Goal: Register for event/course

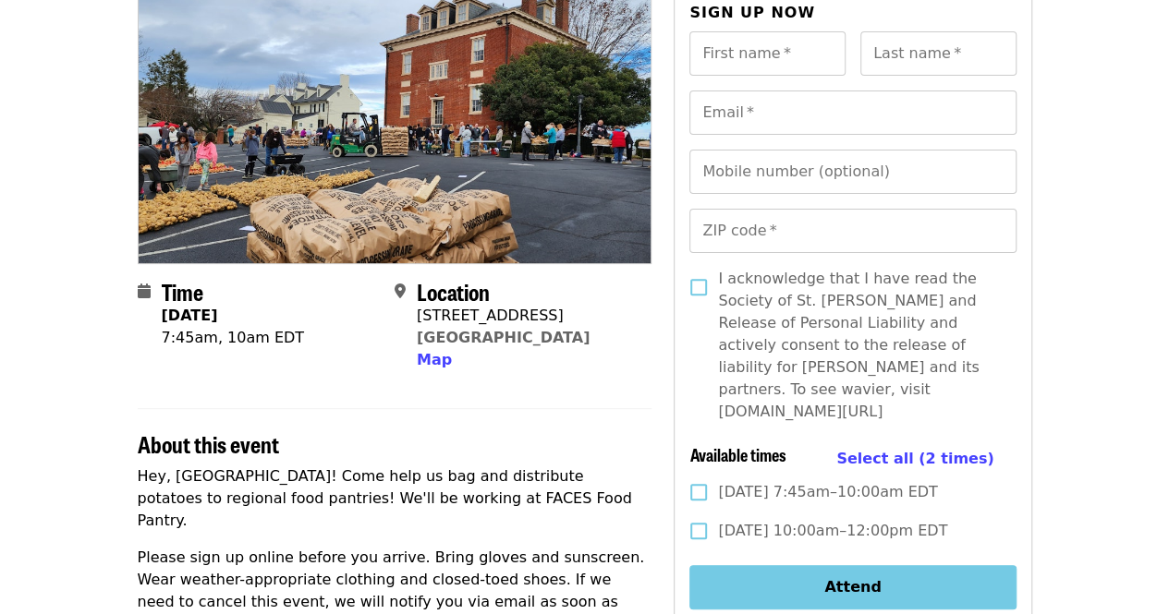
scroll to position [177, 0]
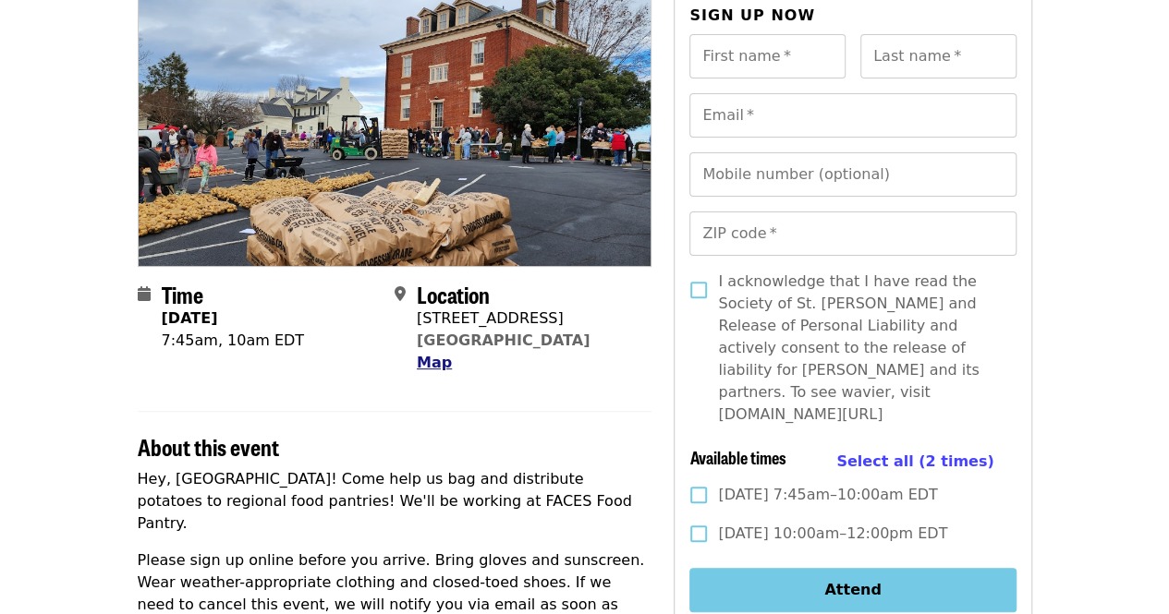
click at [427, 362] on span "Map" at bounding box center [434, 363] width 35 height 18
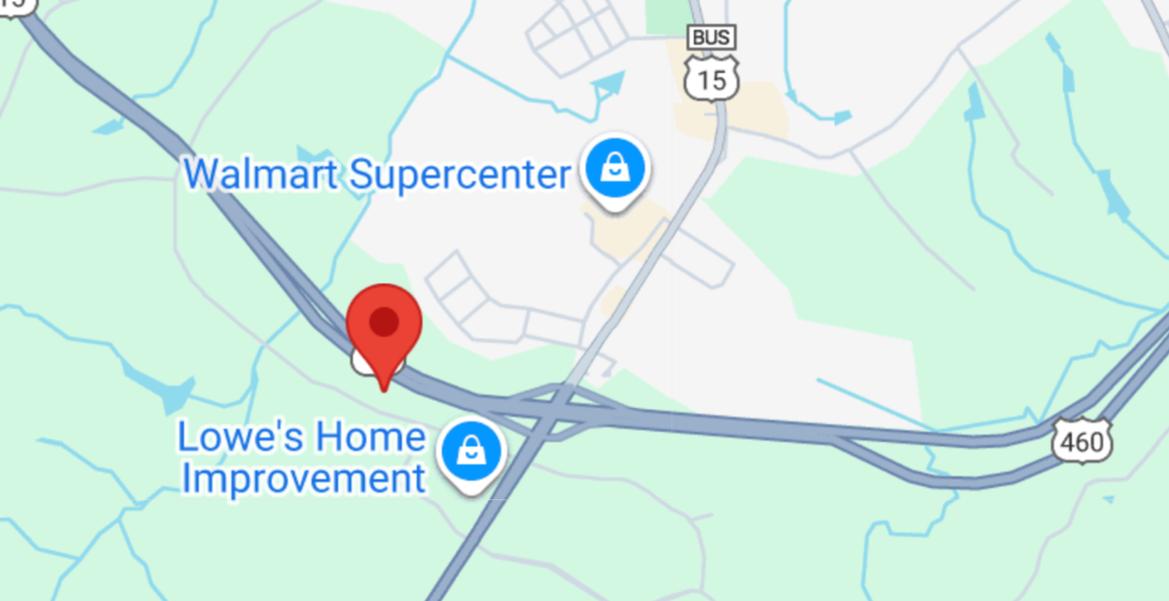
scroll to position [1195, 0]
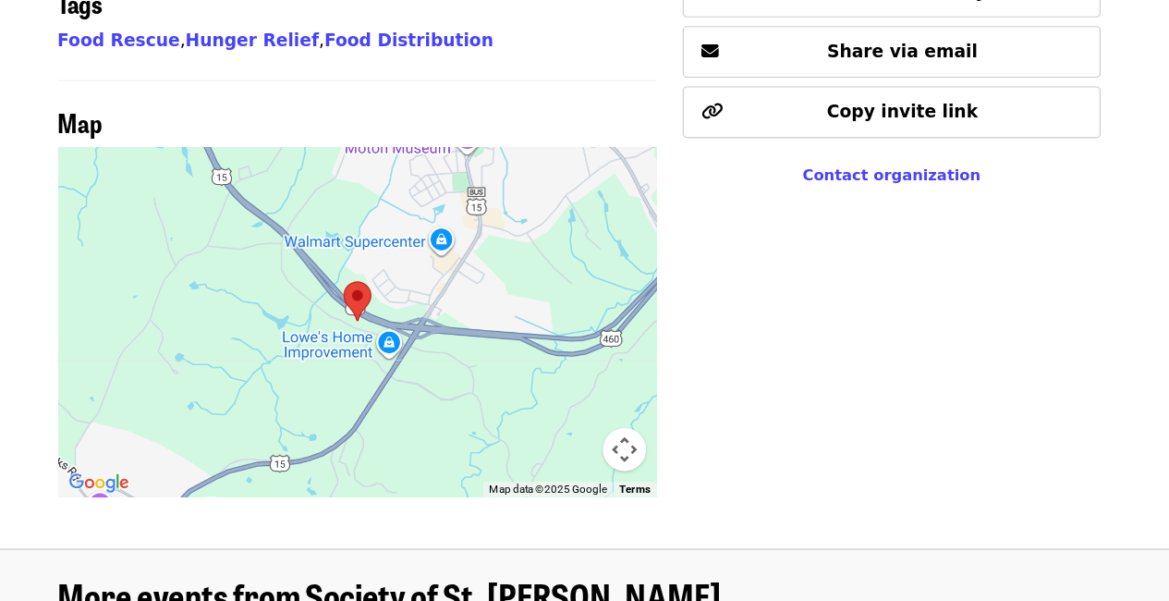
click at [633, 367] on button "Map camera controls" at bounding box center [623, 385] width 37 height 37
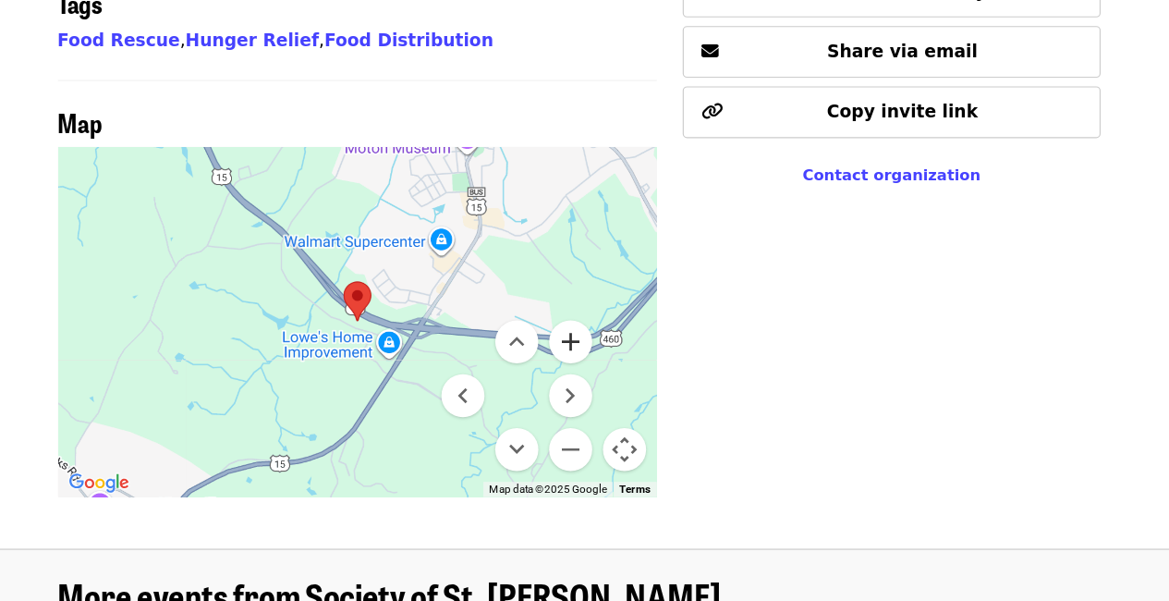
click at [566, 274] on button "Zoom in" at bounding box center [577, 292] width 37 height 37
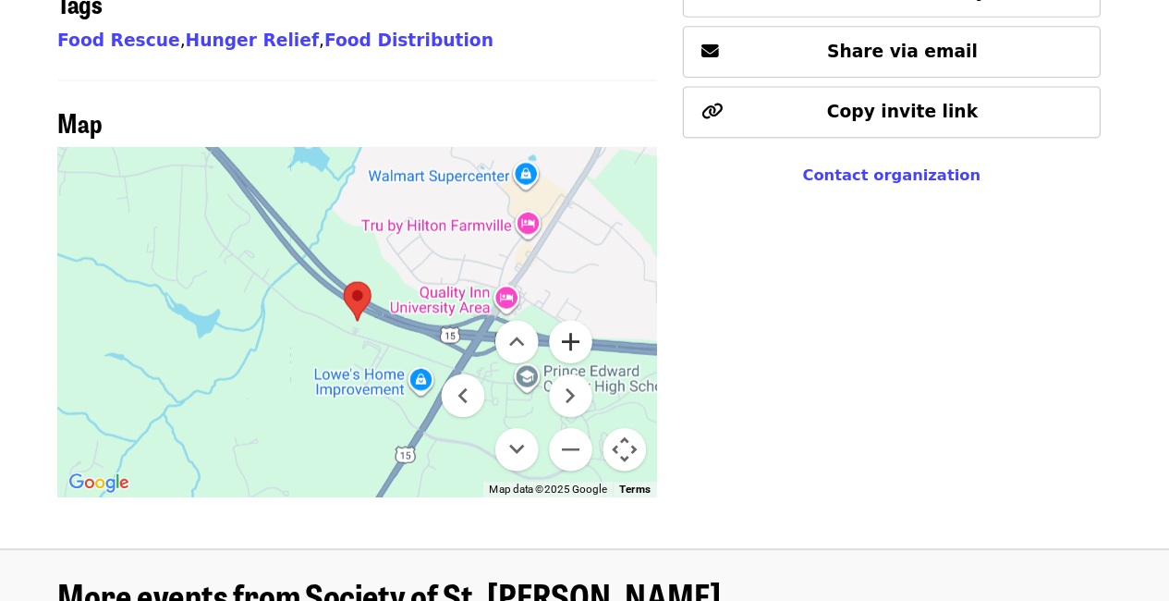
click at [572, 274] on button "Zoom in" at bounding box center [577, 292] width 37 height 37
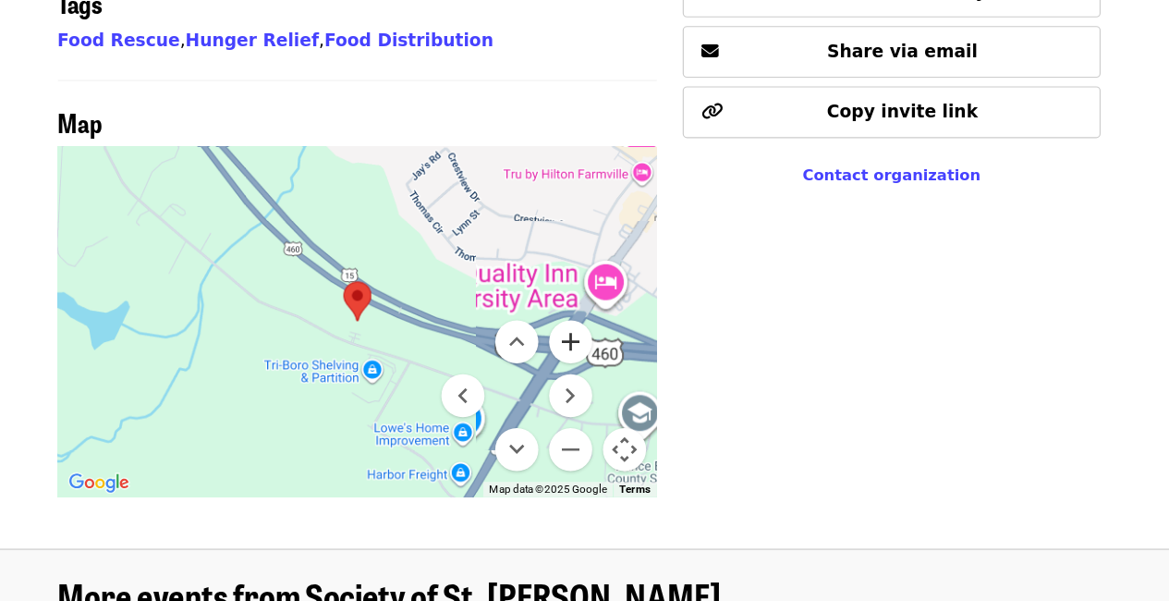
click at [572, 274] on button "Zoom in" at bounding box center [577, 292] width 37 height 37
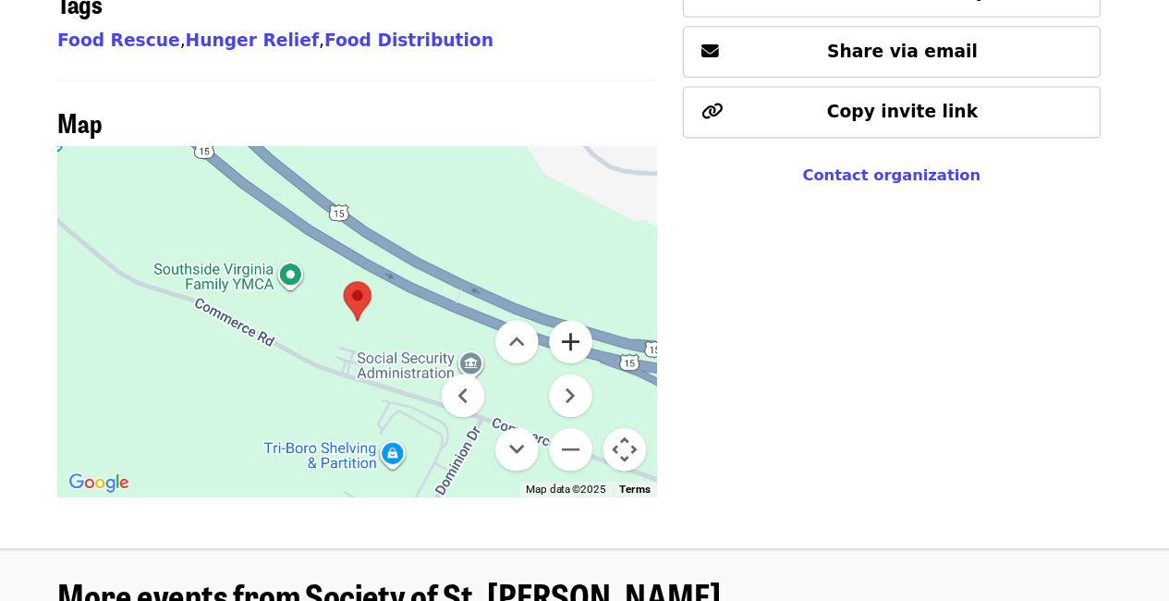
click at [572, 274] on button "Zoom in" at bounding box center [577, 292] width 37 height 37
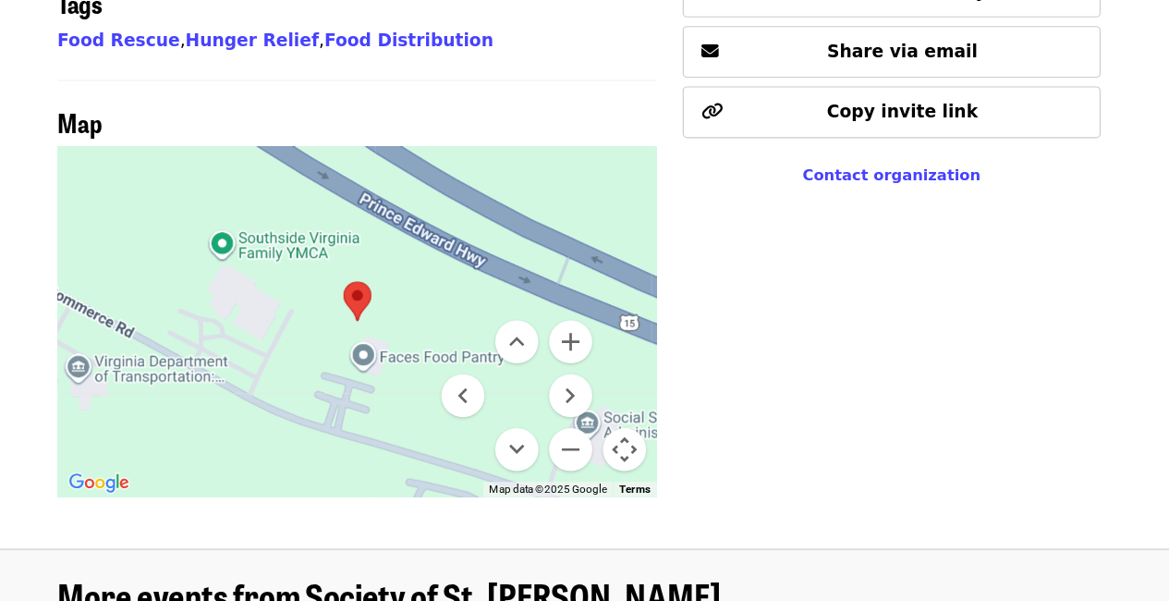
drag, startPoint x: 428, startPoint y: 257, endPoint x: 392, endPoint y: 220, distance: 51.6
click at [392, 220] on div at bounding box center [395, 276] width 515 height 300
drag, startPoint x: 449, startPoint y: 274, endPoint x: 391, endPoint y: 244, distance: 65.3
click at [391, 244] on div at bounding box center [395, 276] width 515 height 300
click at [573, 321] on button "Move right" at bounding box center [577, 339] width 37 height 37
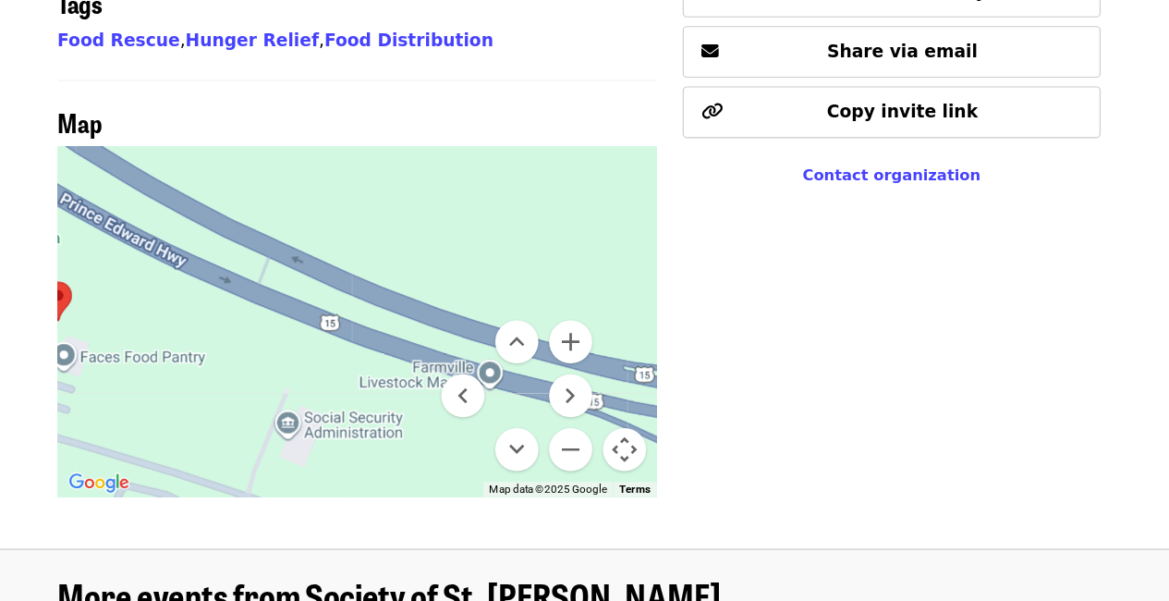
click at [513, 328] on menu at bounding box center [531, 338] width 129 height 129
click at [530, 367] on button "Move down" at bounding box center [531, 385] width 37 height 37
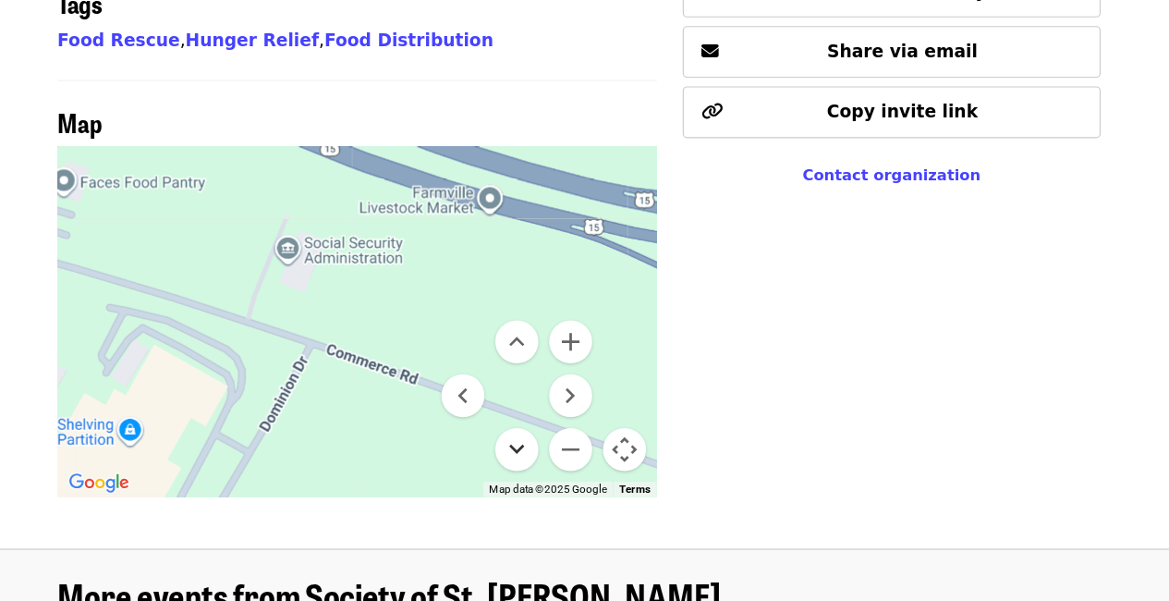
click at [530, 367] on button "Move down" at bounding box center [531, 385] width 37 height 37
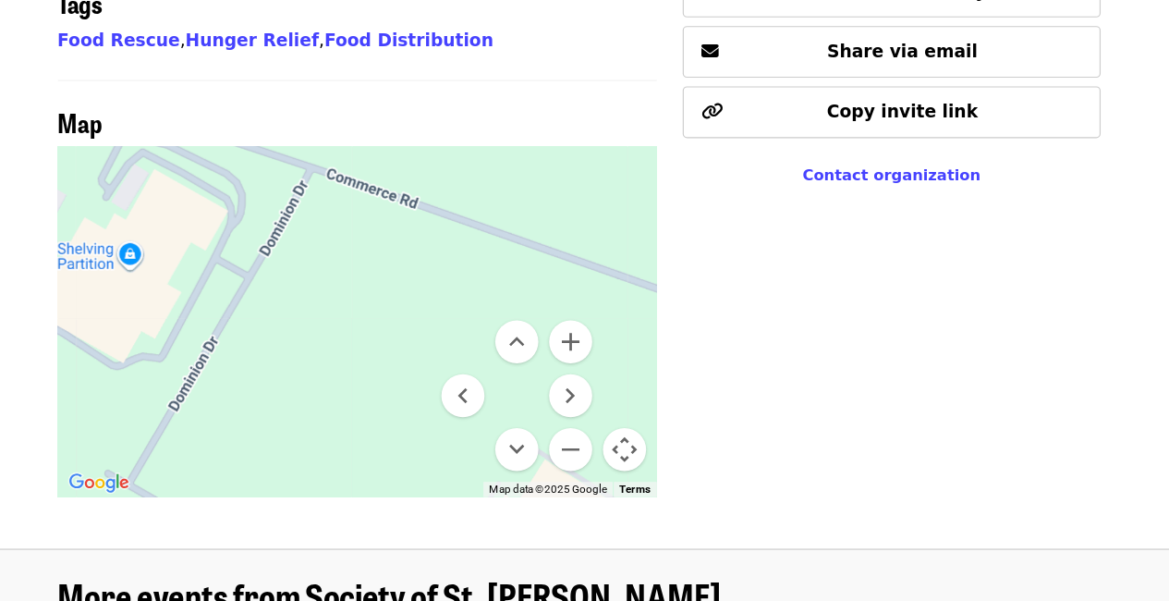
click at [498, 274] on menu at bounding box center [531, 338] width 129 height 129
click at [492, 321] on button "Move left" at bounding box center [485, 339] width 37 height 37
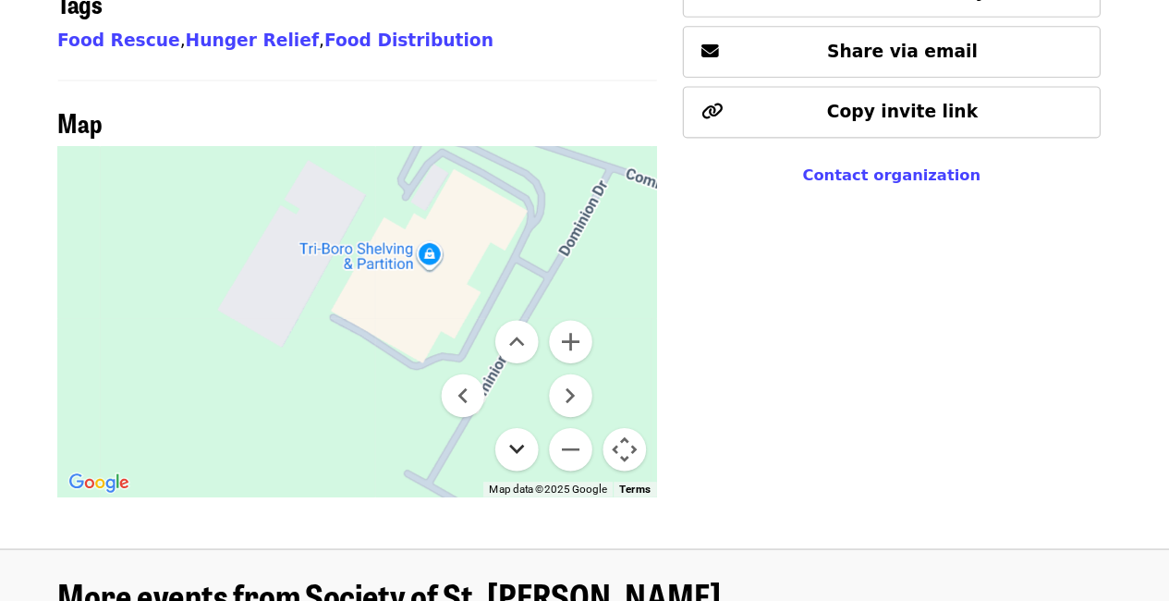
click at [537, 367] on button "Move down" at bounding box center [531, 385] width 37 height 37
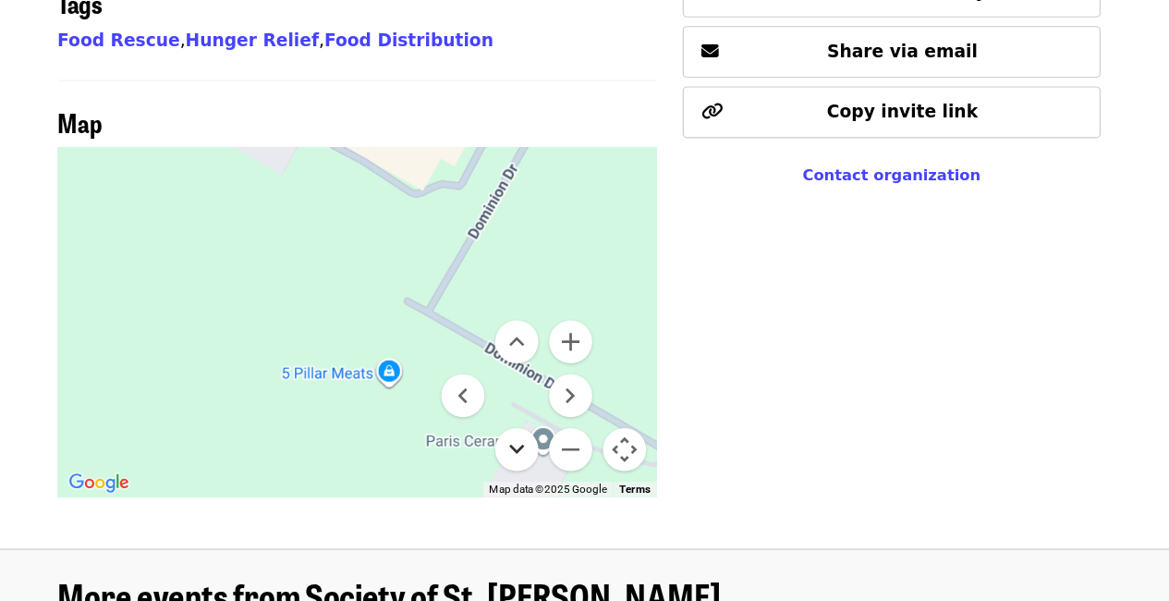
click at [533, 367] on button "Move down" at bounding box center [531, 385] width 37 height 37
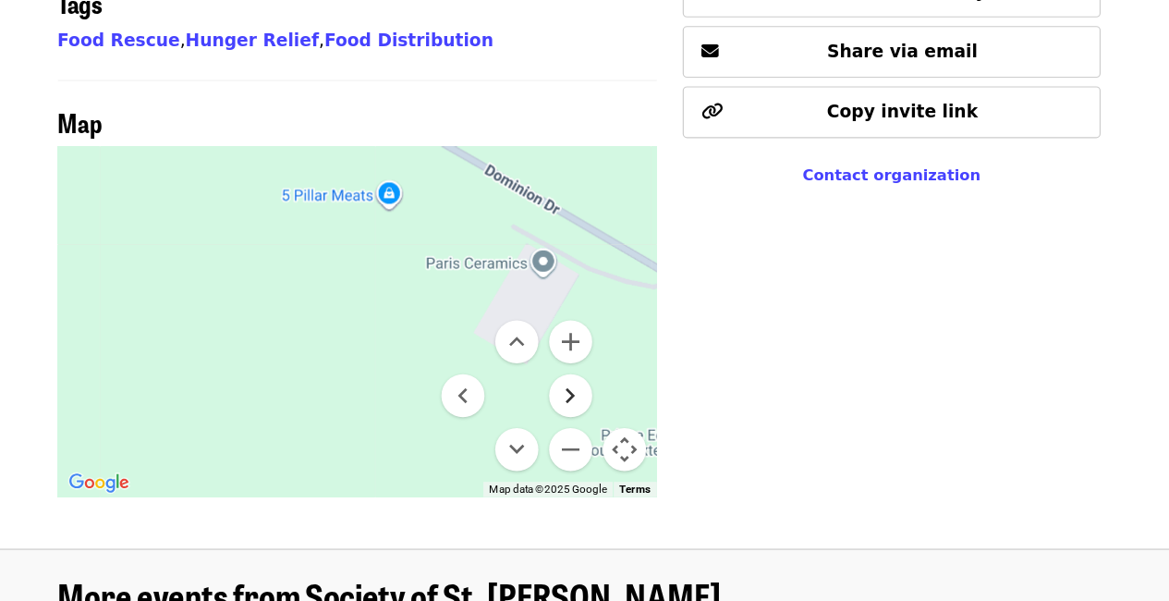
click at [574, 321] on button "Move right" at bounding box center [577, 339] width 37 height 37
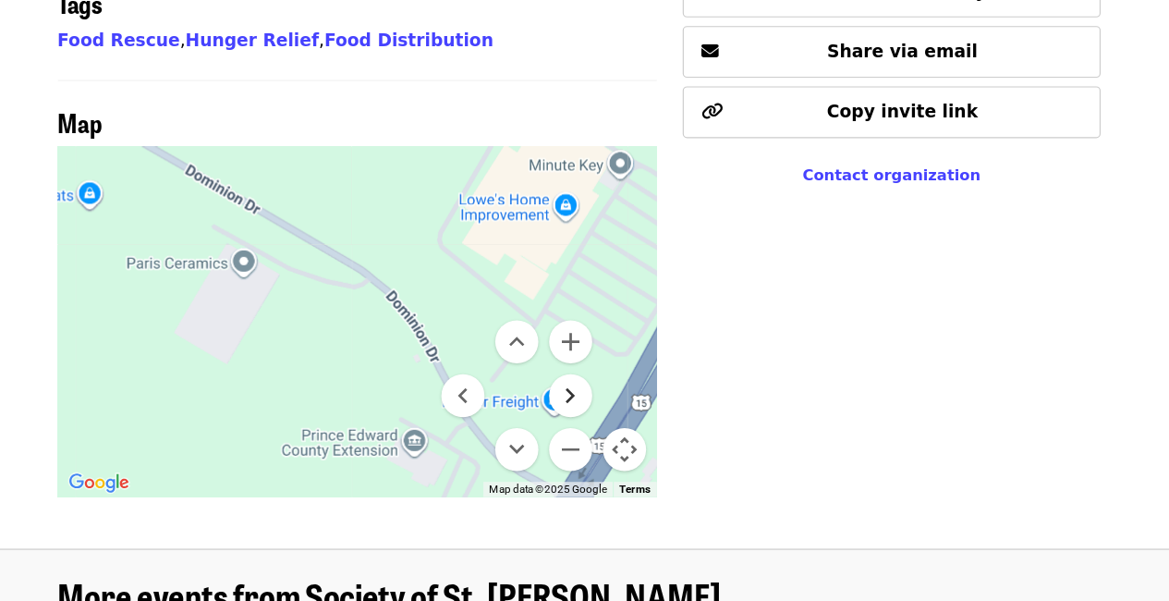
click at [577, 321] on button "Move right" at bounding box center [577, 339] width 37 height 37
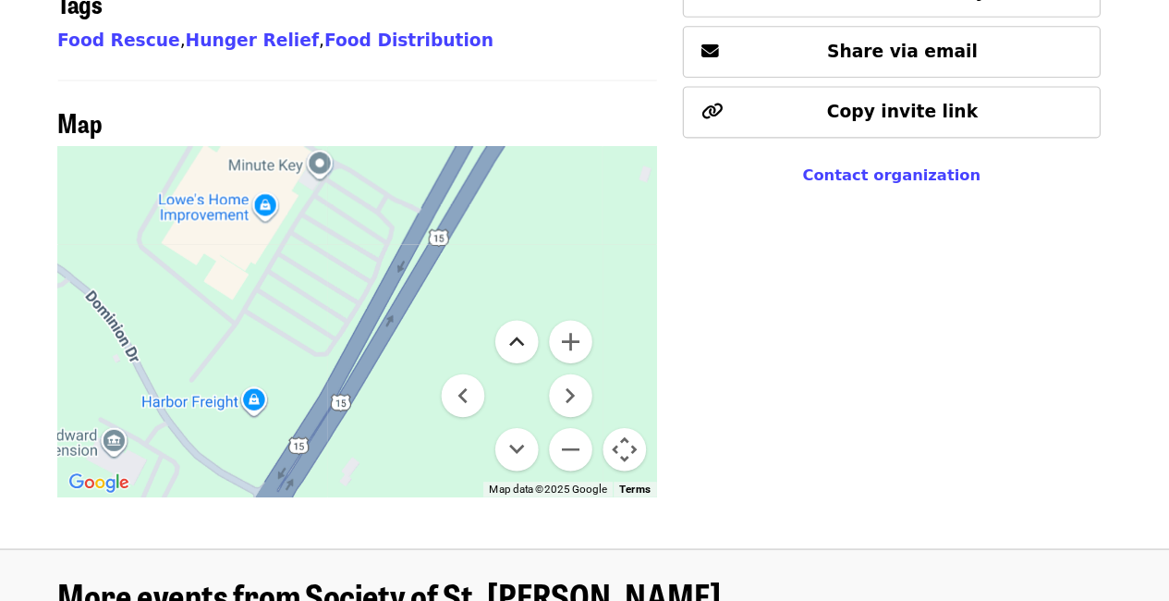
click at [539, 274] on button "Move up" at bounding box center [531, 292] width 37 height 37
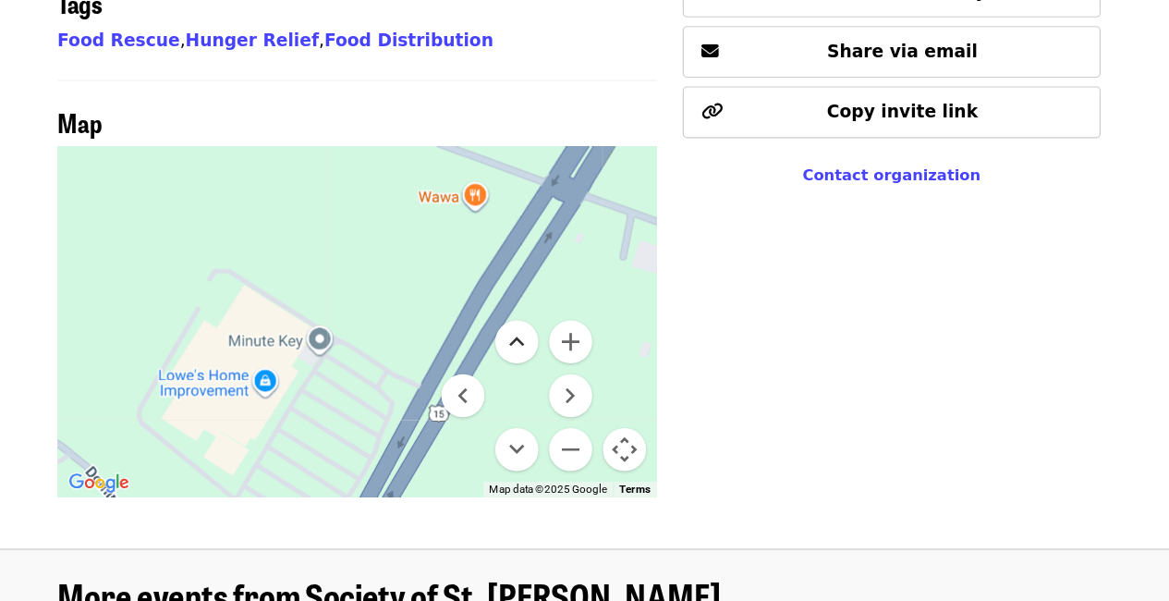
click at [539, 274] on button "Move up" at bounding box center [531, 292] width 37 height 37
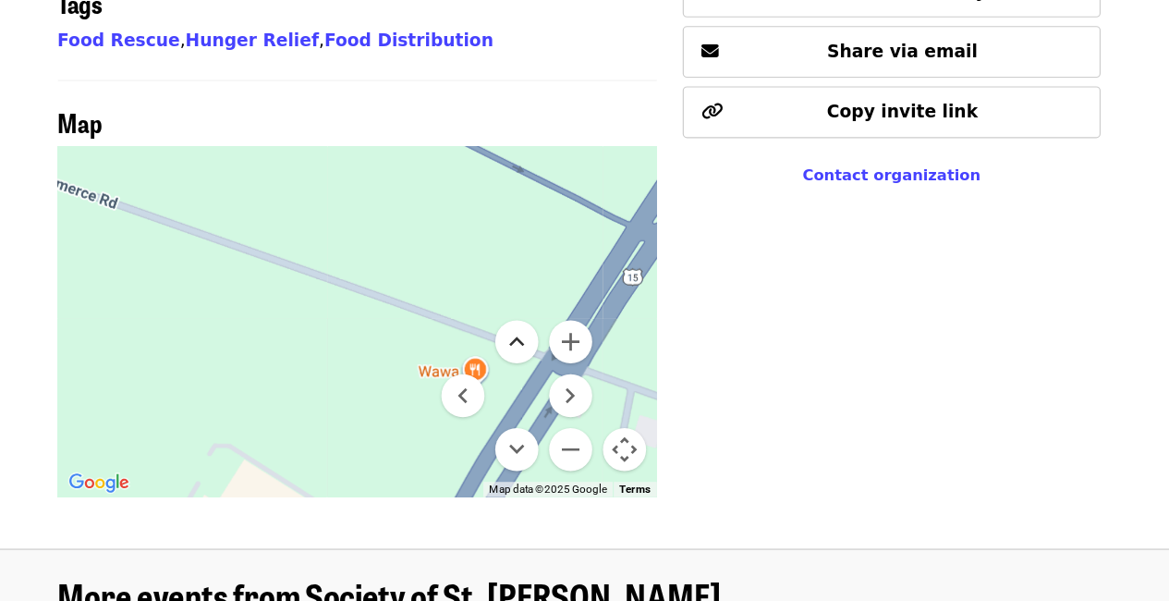
click at [539, 274] on button "Move up" at bounding box center [531, 292] width 37 height 37
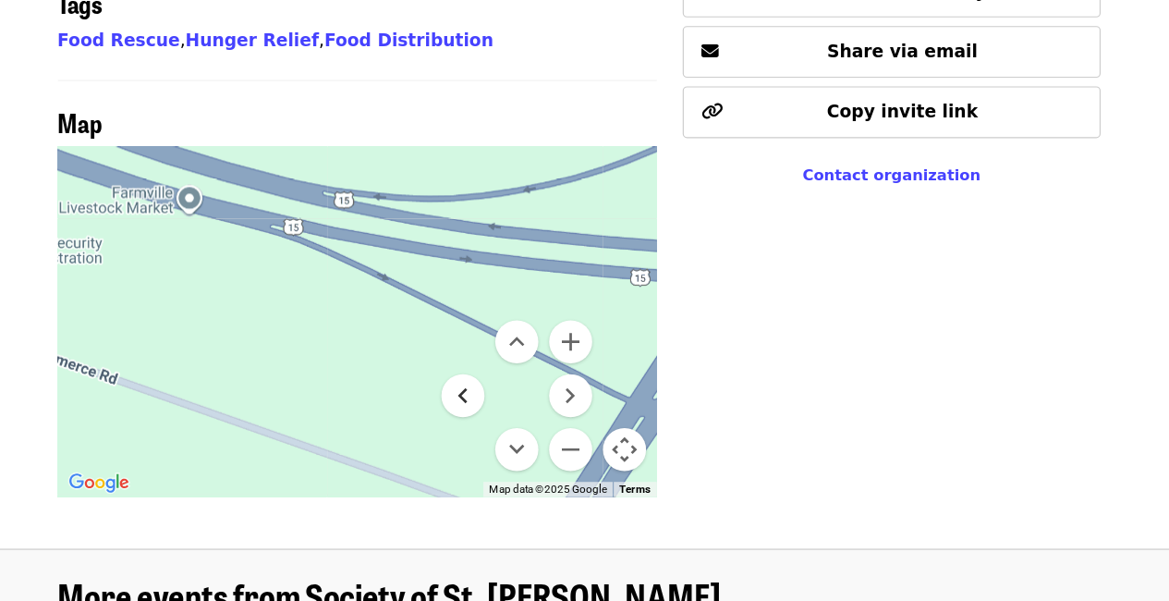
click at [491, 321] on button "Move left" at bounding box center [485, 339] width 37 height 37
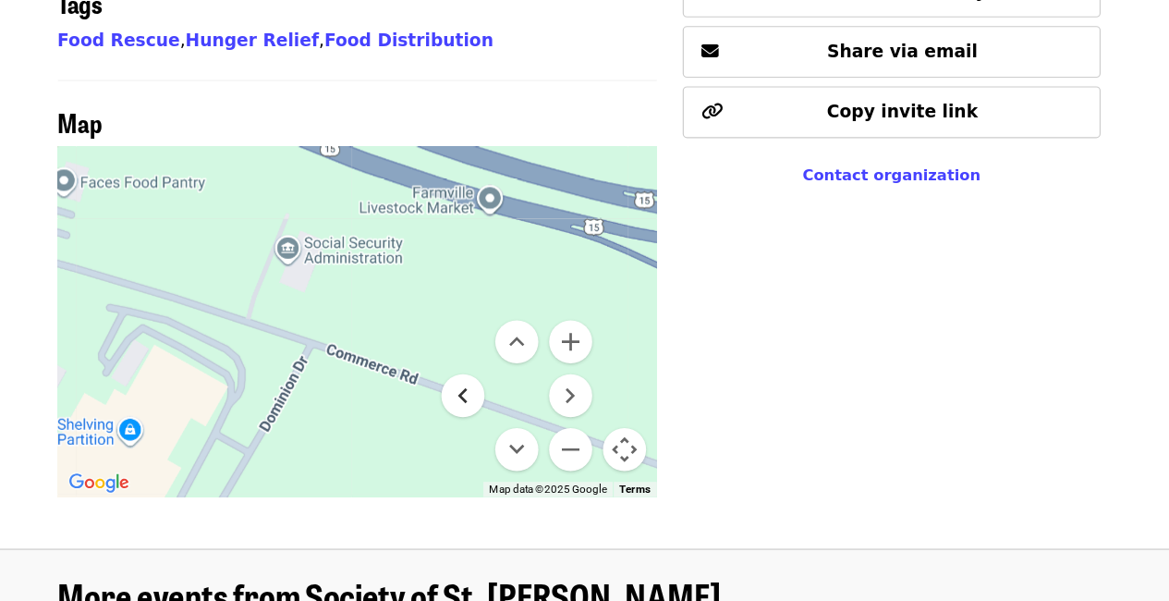
click at [484, 321] on button "Move left" at bounding box center [485, 339] width 37 height 37
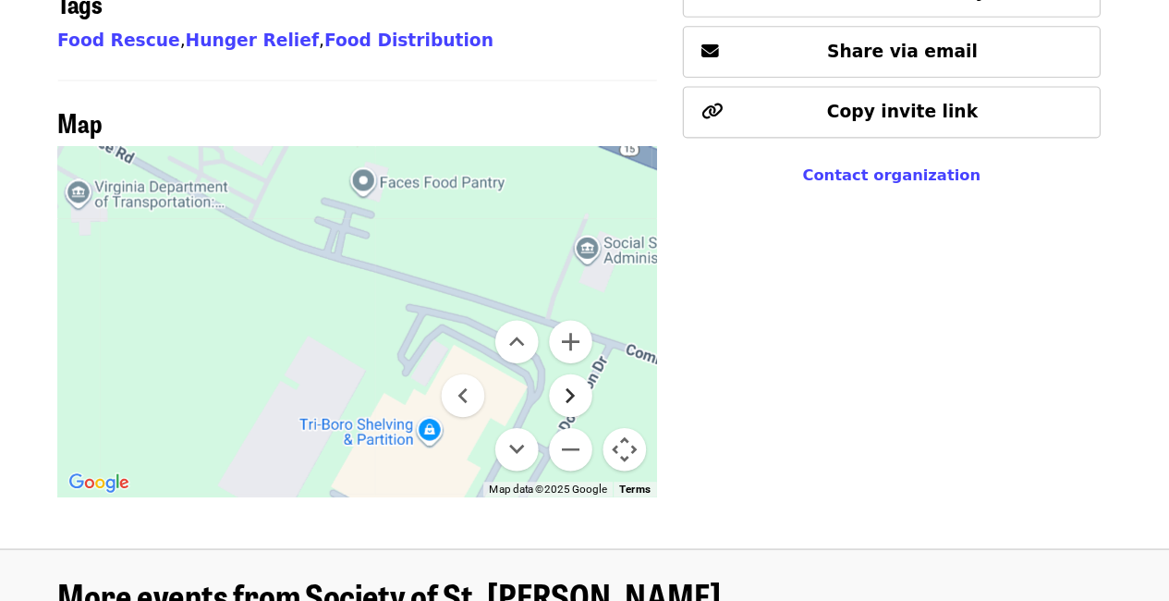
click at [576, 321] on button "Move right" at bounding box center [577, 339] width 37 height 37
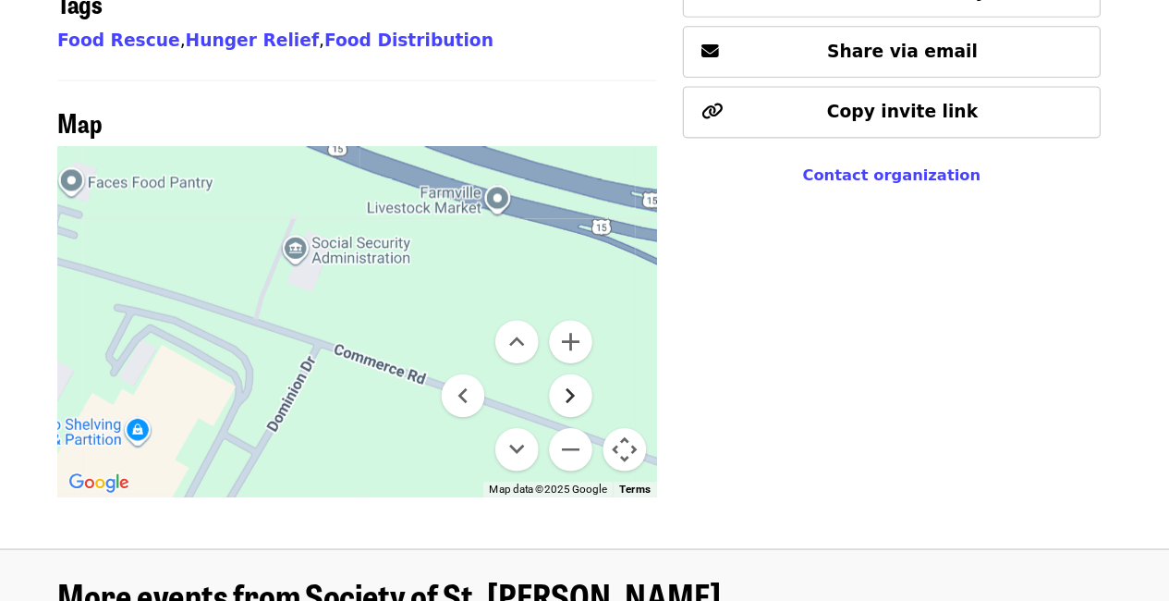
click at [576, 321] on button "Move right" at bounding box center [577, 339] width 37 height 37
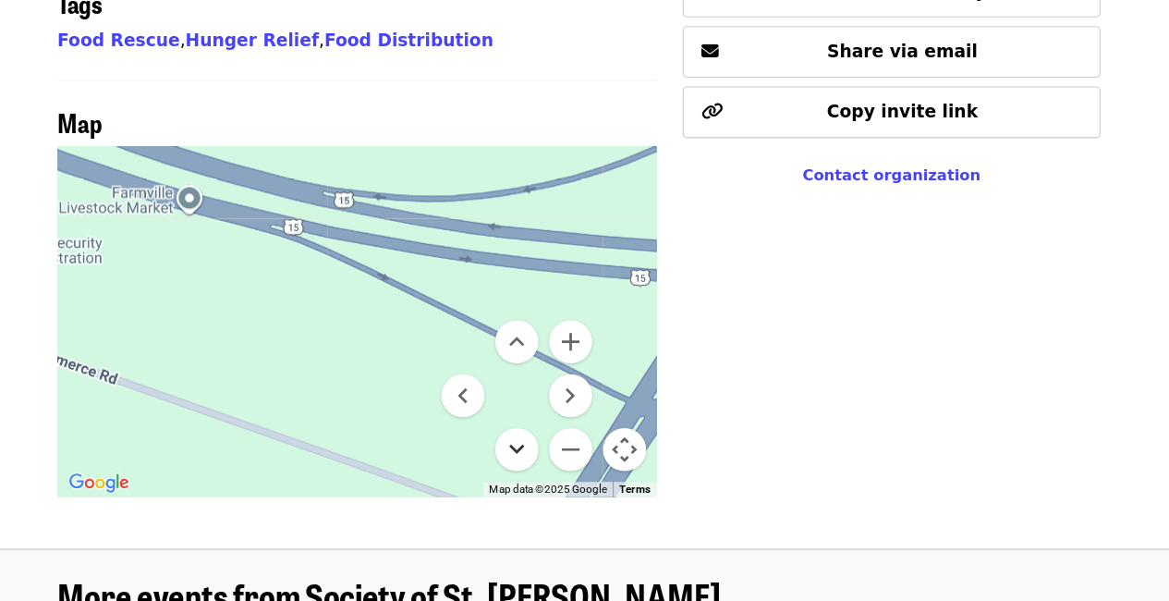
click at [539, 367] on button "Move down" at bounding box center [531, 385] width 37 height 37
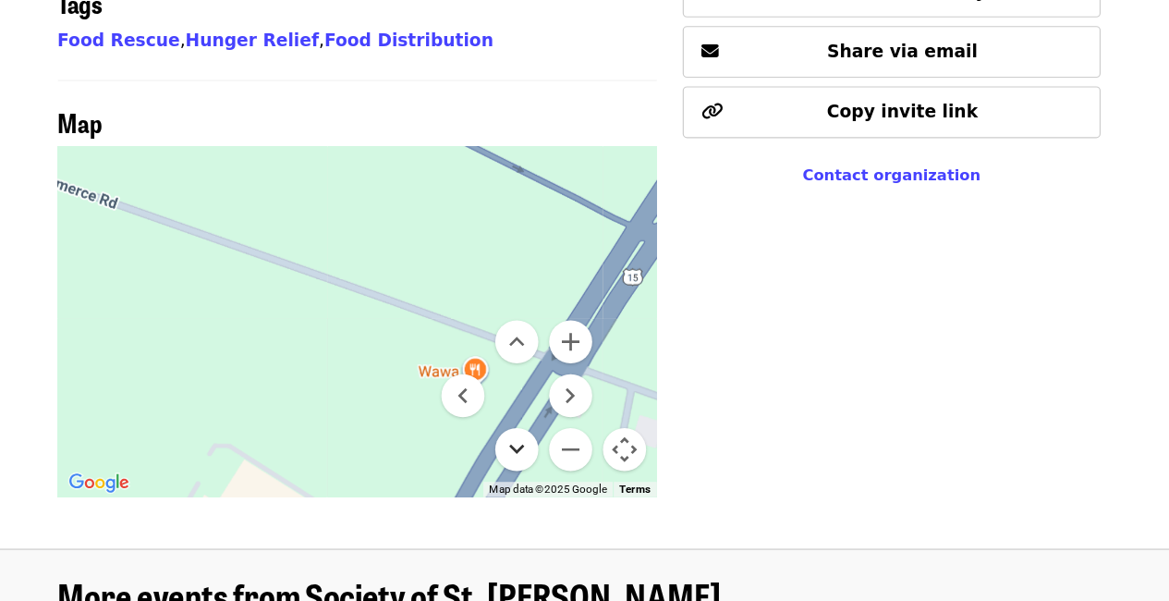
click at [539, 367] on button "Move down" at bounding box center [531, 385] width 37 height 37
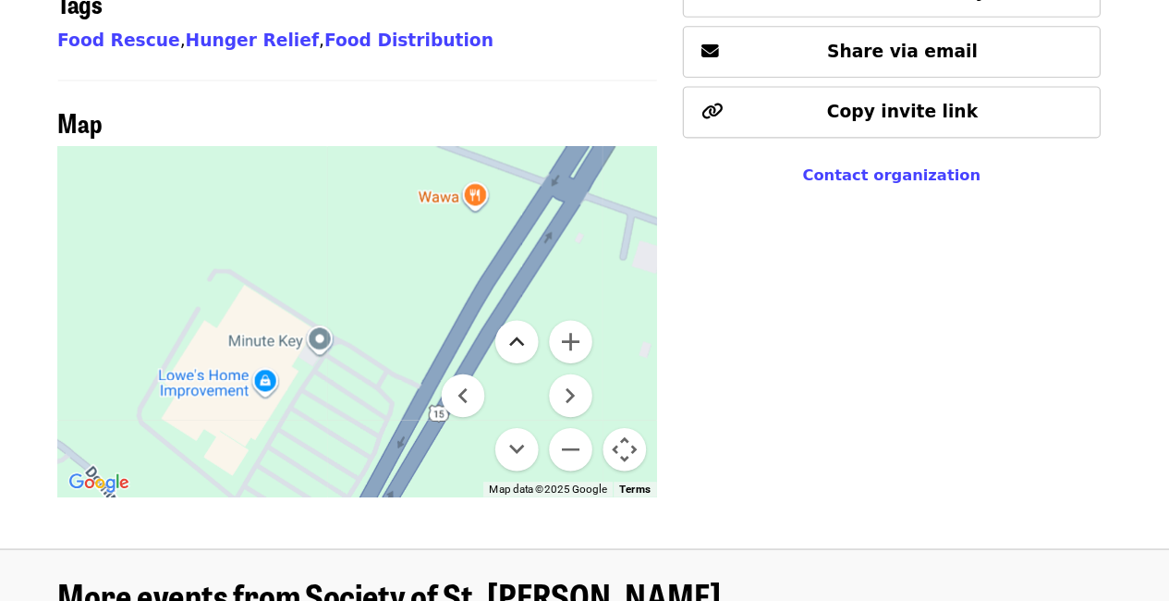
click at [534, 274] on button "Move up" at bounding box center [531, 292] width 37 height 37
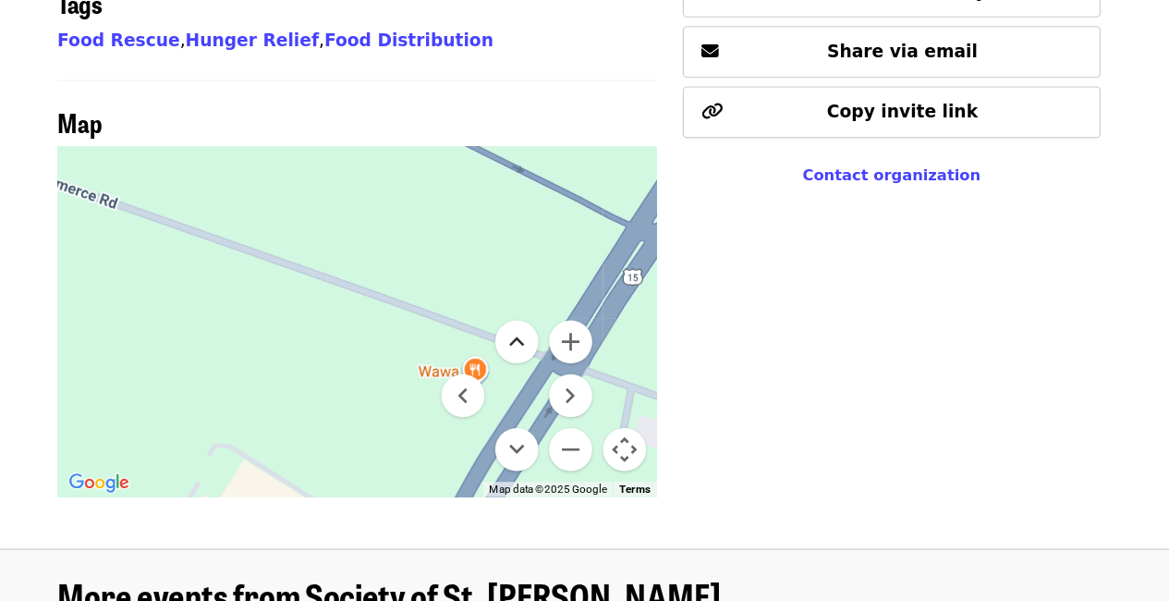
click at [534, 274] on button "Move up" at bounding box center [531, 292] width 37 height 37
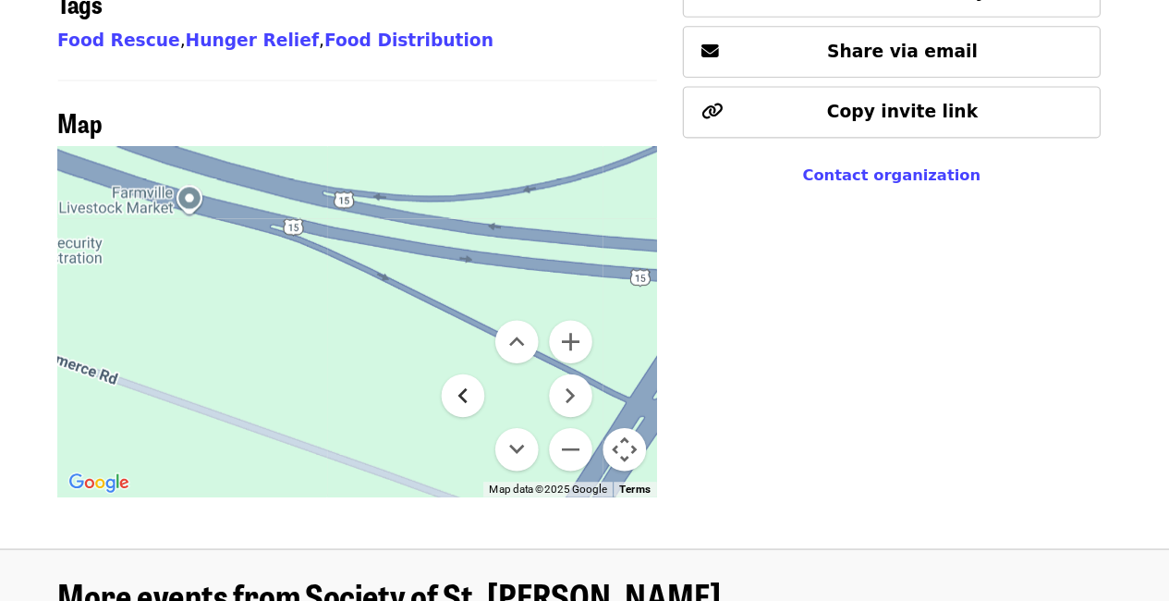
click at [485, 321] on button "Move left" at bounding box center [485, 339] width 37 height 37
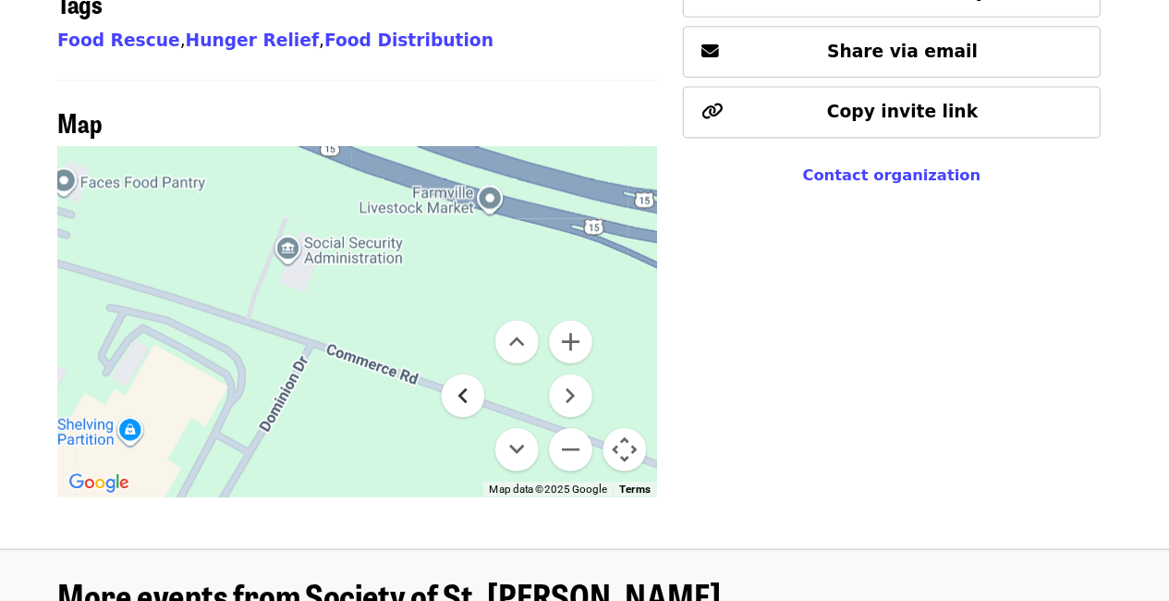
click at [485, 321] on button "Move left" at bounding box center [485, 339] width 37 height 37
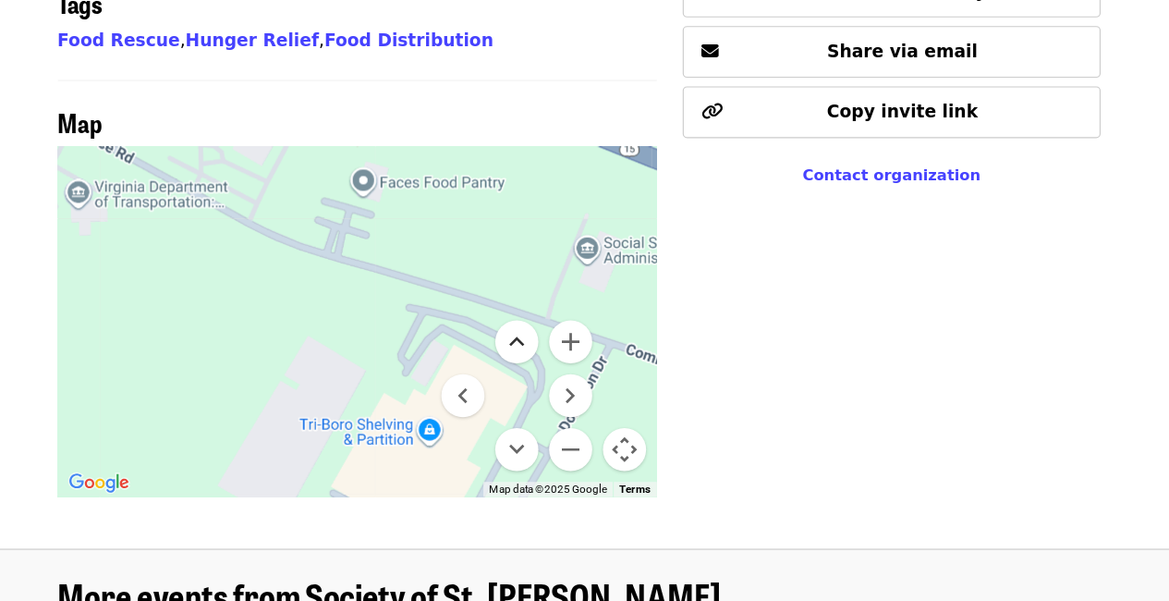
click at [528, 274] on button "Move up" at bounding box center [531, 292] width 37 height 37
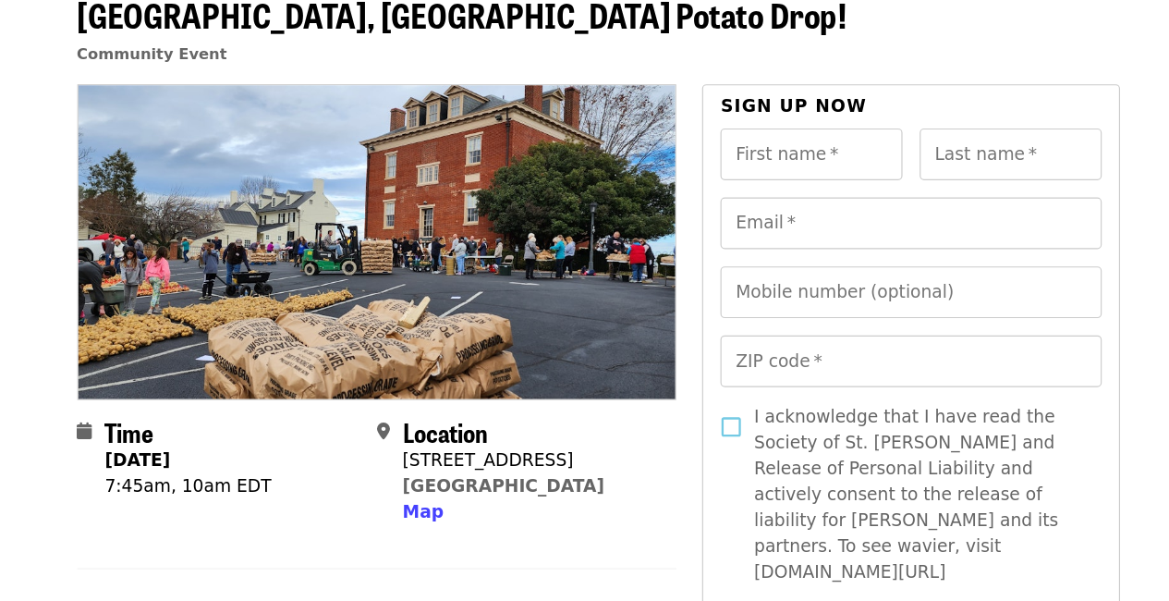
scroll to position [82, 0]
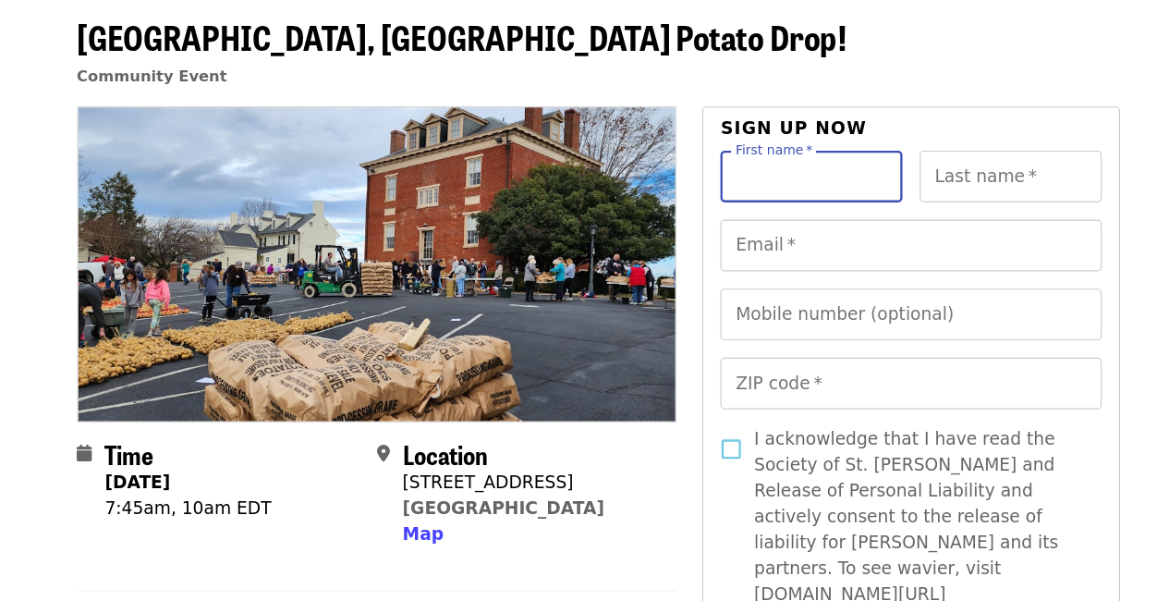
click at [733, 146] on input "First name   *" at bounding box center [767, 151] width 156 height 44
type input "*****"
click at [907, 154] on input "Last name   *" at bounding box center [938, 151] width 156 height 44
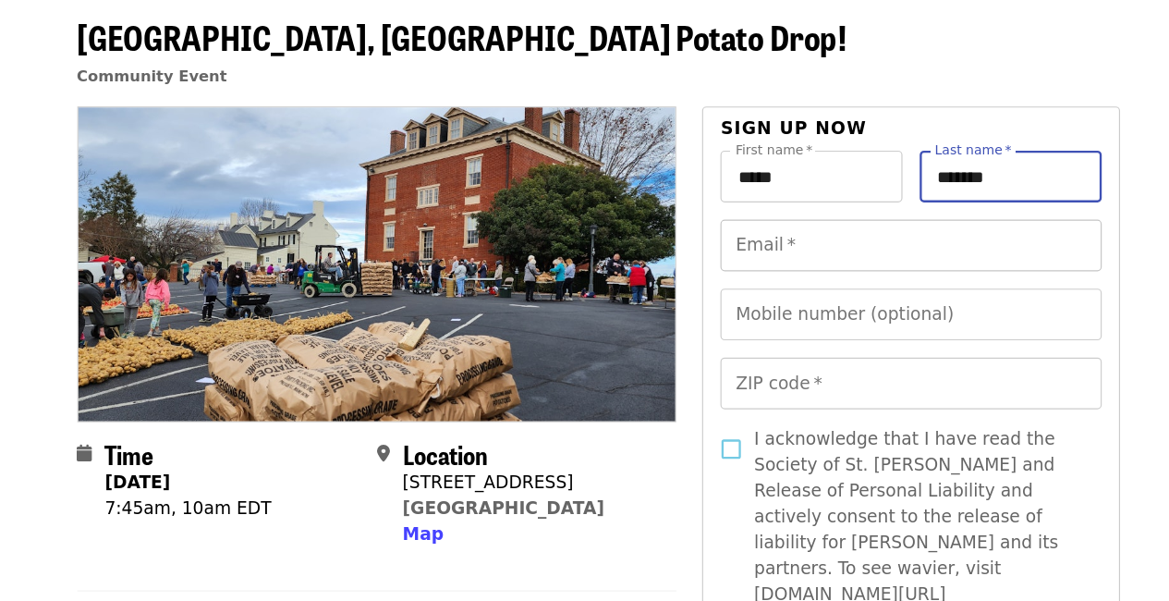
type input "*******"
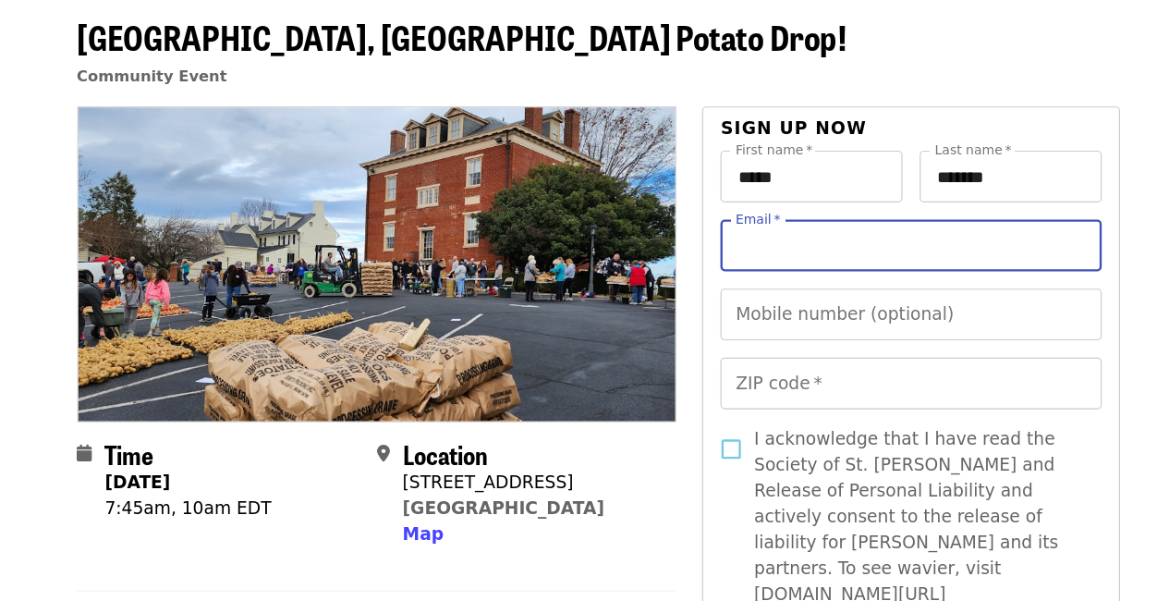
click at [854, 210] on input "Email   *" at bounding box center [852, 211] width 326 height 44
type input "**********"
click at [782, 282] on input "Mobile number (optional)" at bounding box center [852, 270] width 326 height 44
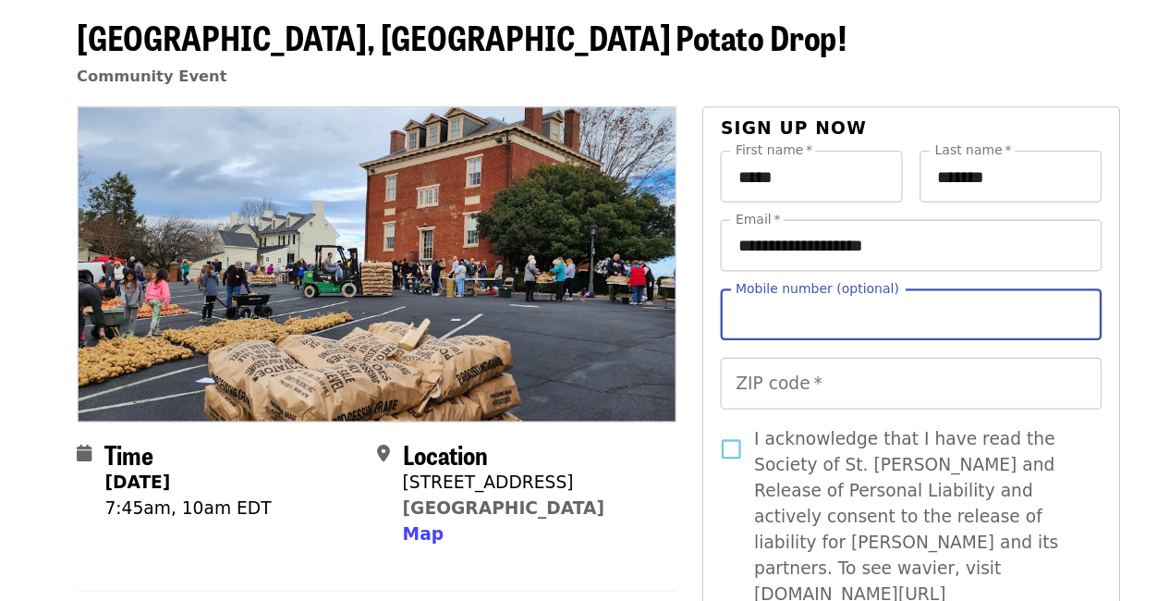
click at [788, 237] on div "**********" at bounding box center [852, 535] width 326 height 812
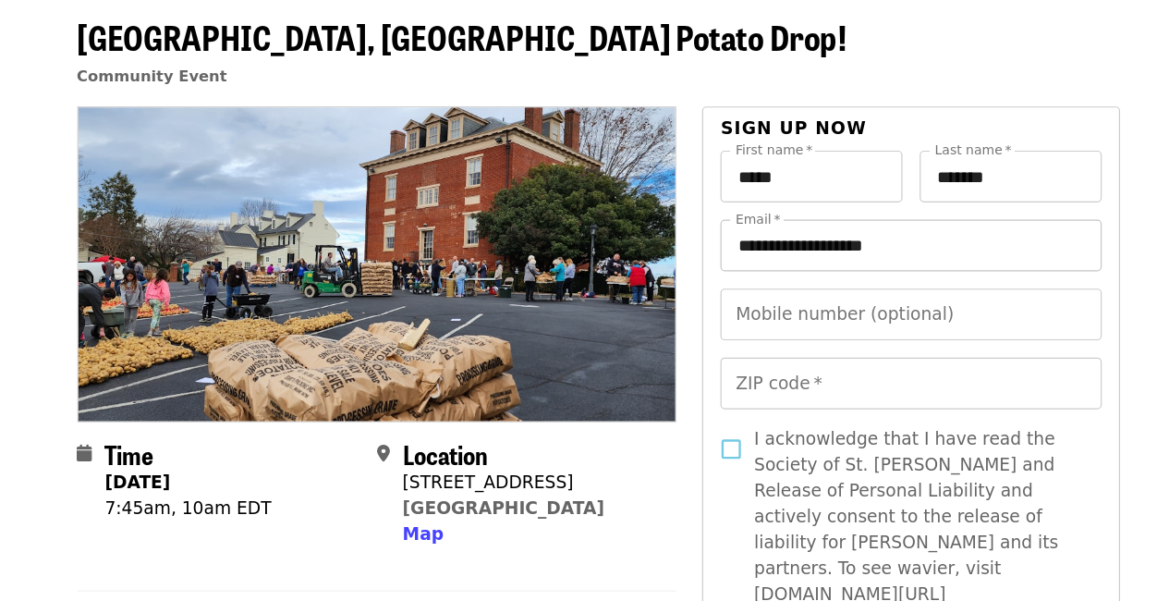
click at [780, 225] on input "**********" at bounding box center [852, 211] width 326 height 44
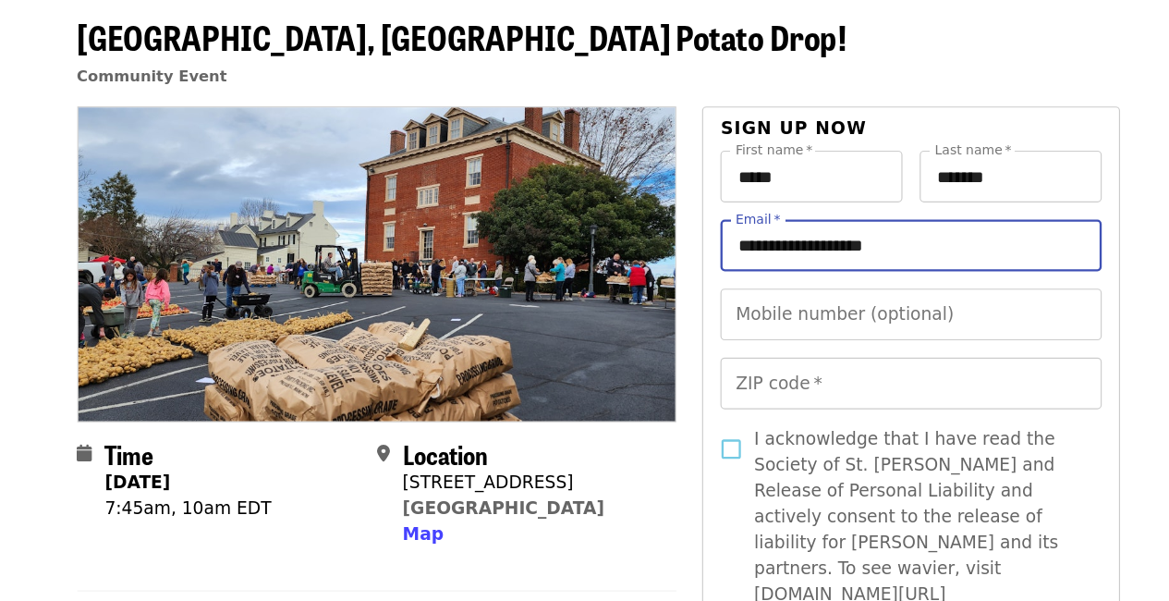
click at [780, 225] on input "**********" at bounding box center [852, 211] width 326 height 44
type input "**********"
click at [753, 266] on input "Mobile number (optional)" at bounding box center [852, 270] width 326 height 44
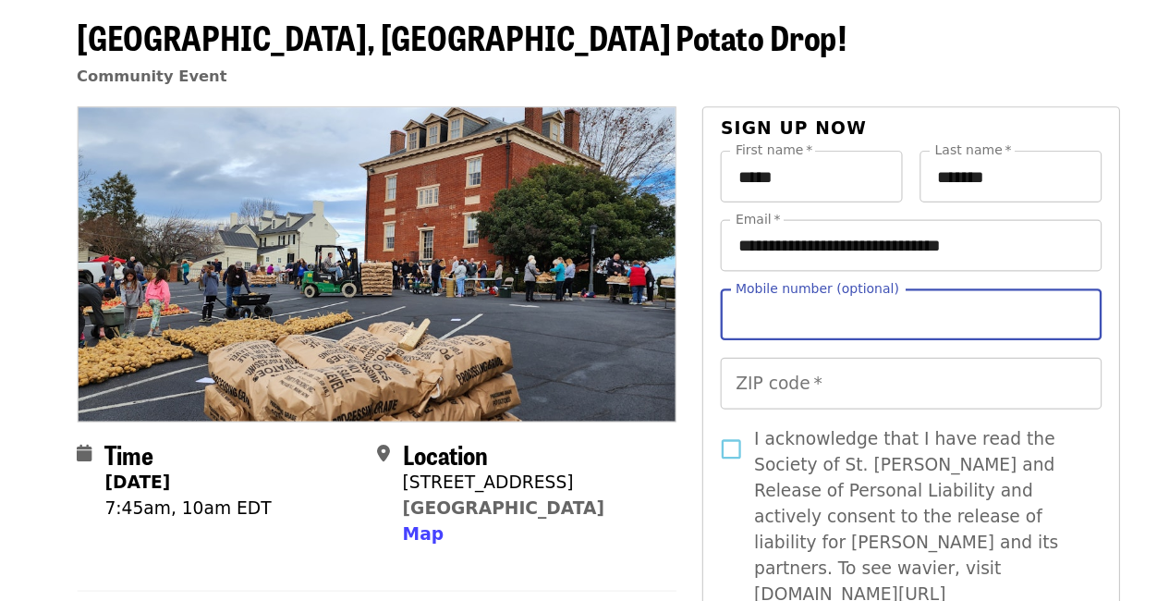
type input "**********"
click at [772, 342] on input "ZIP code   *" at bounding box center [852, 329] width 326 height 44
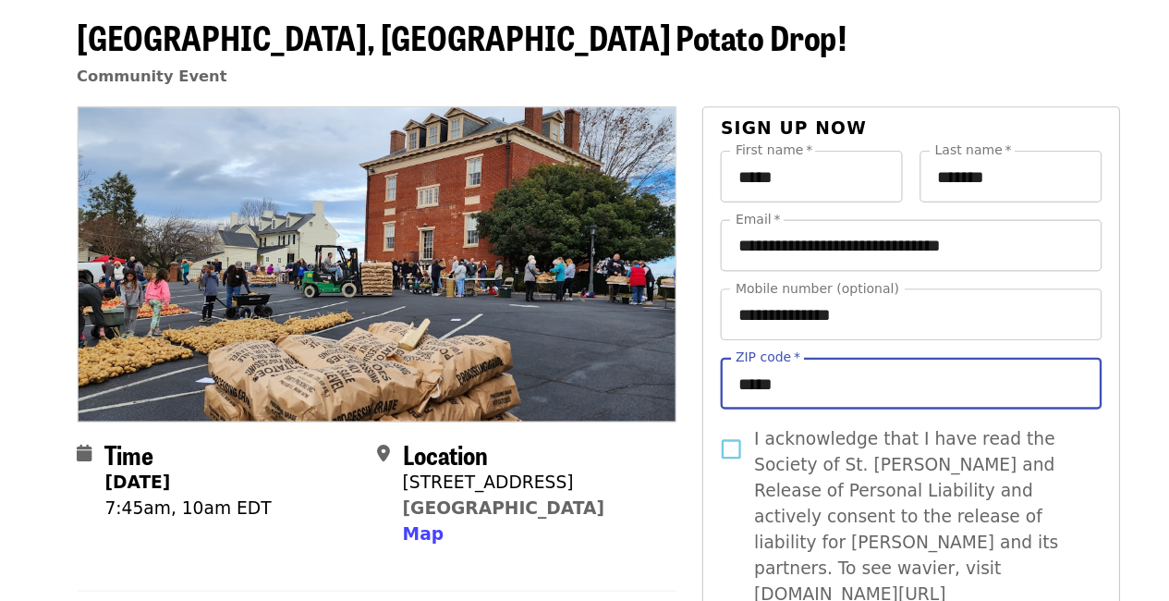
type input "*****"
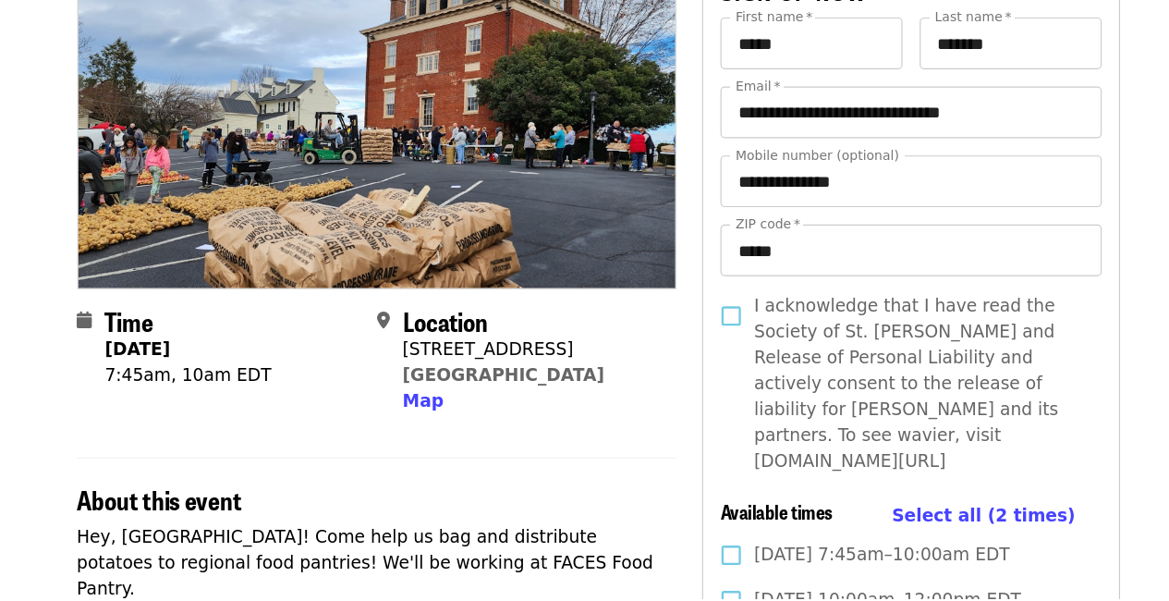
scroll to position [157, 0]
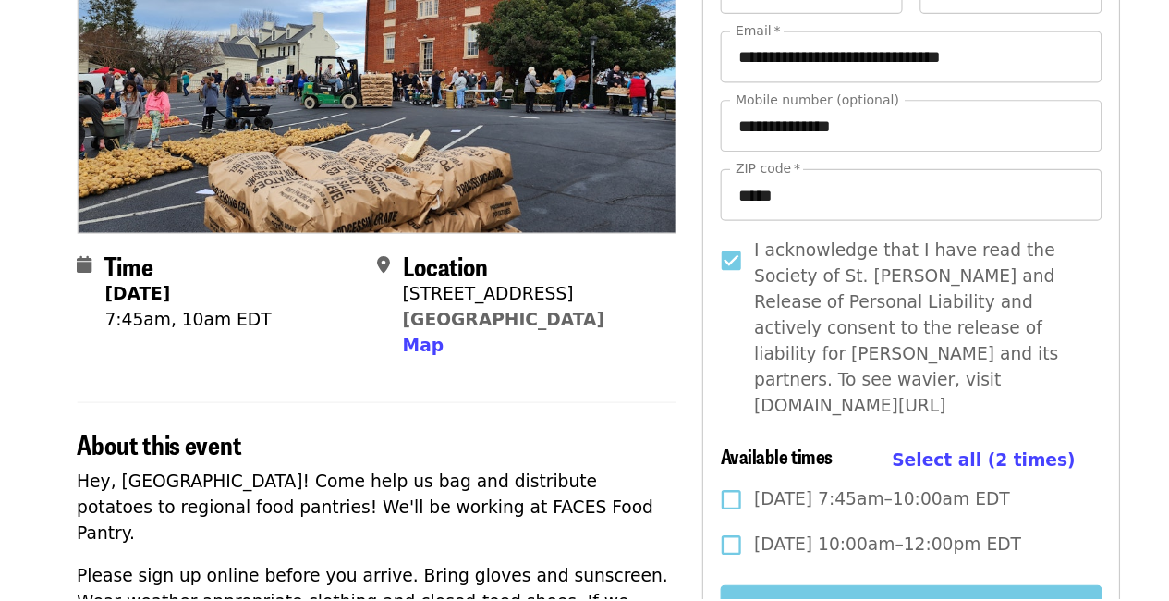
click at [649, 392] on section "Time [DATE] 7:45am, 10am EDT Location [STREET_ADDRESS] Map" at bounding box center [395, 356] width 515 height 108
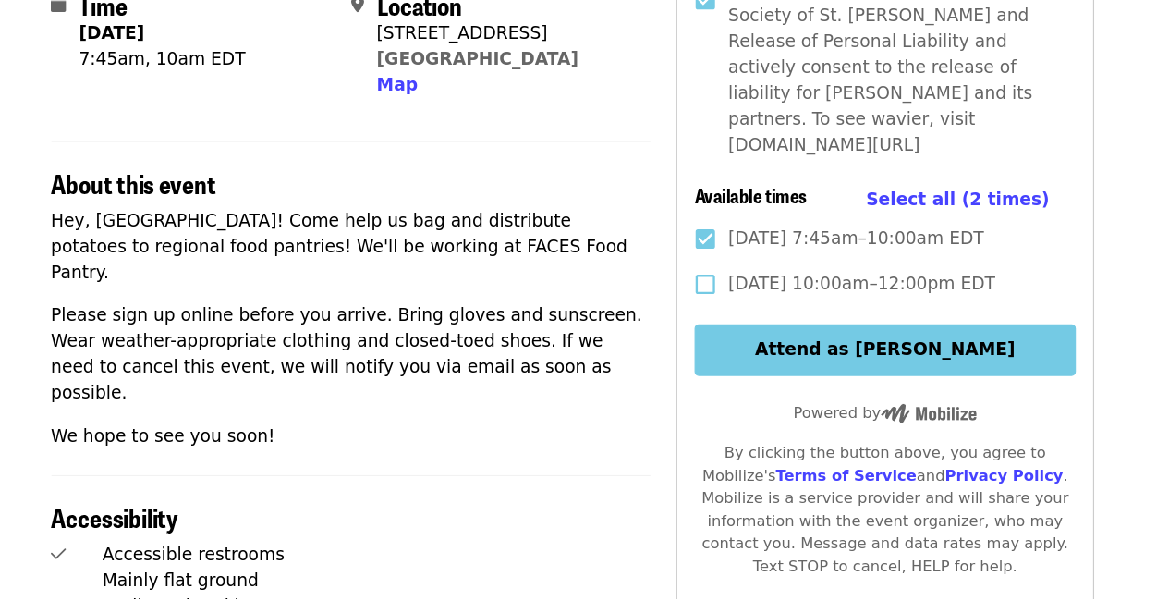
scroll to position [382, 0]
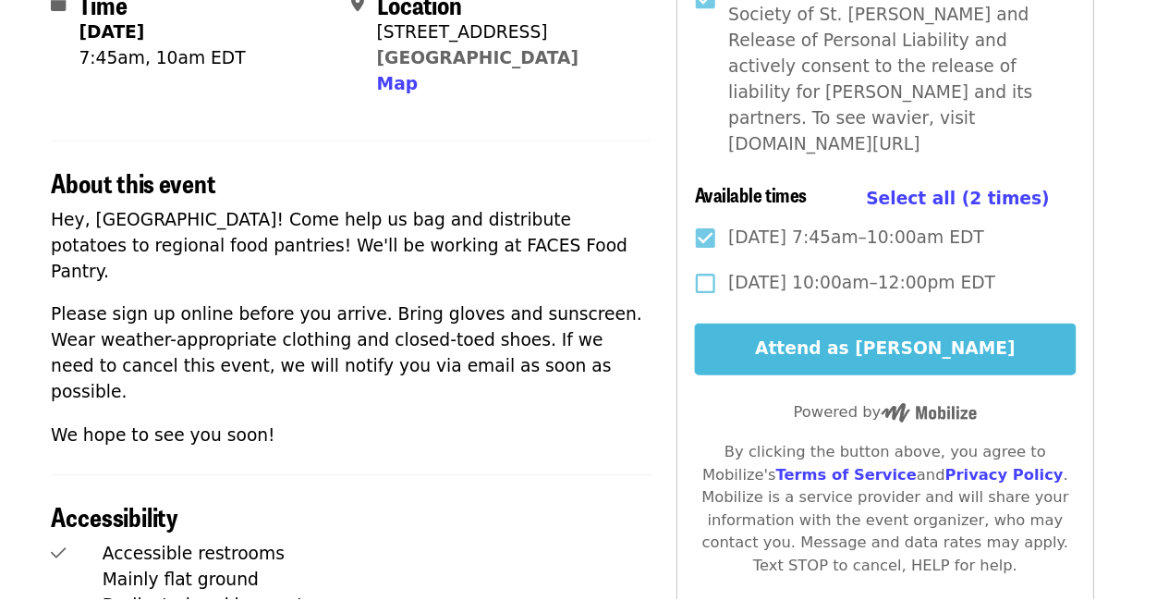
click at [716, 365] on button "Attend as [PERSON_NAME]" at bounding box center [852, 386] width 326 height 44
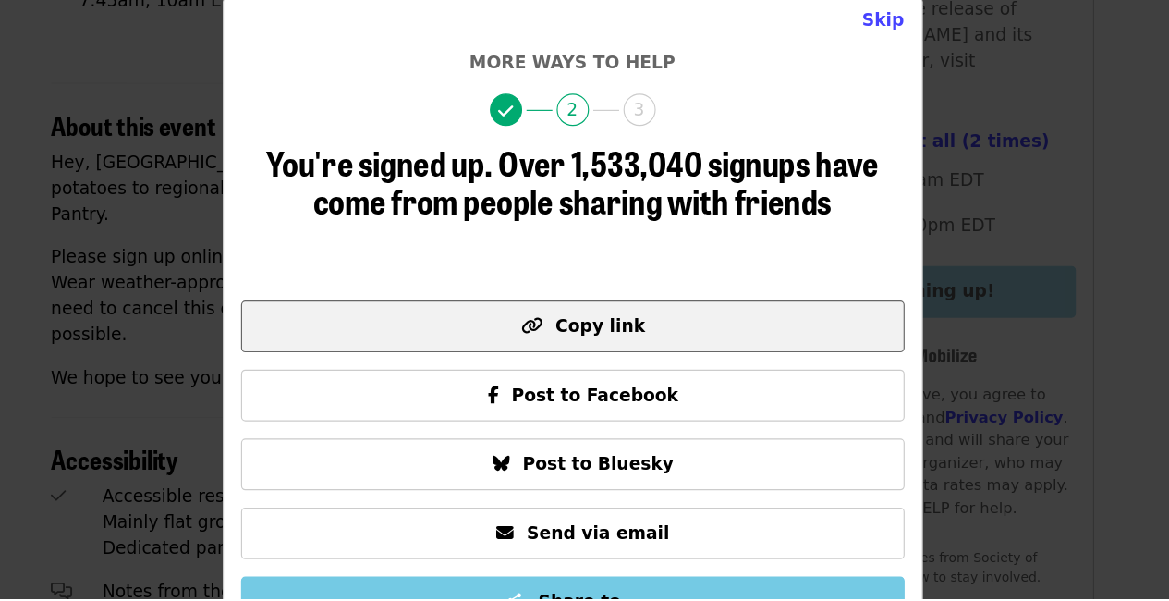
scroll to position [0, 0]
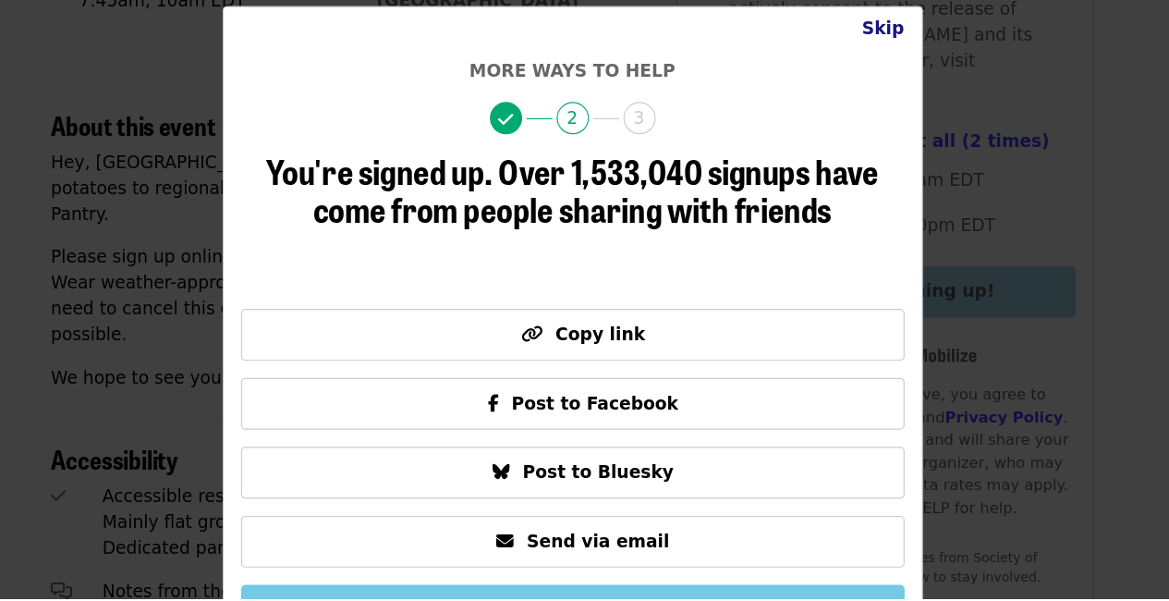
click at [836, 109] on button "Skip" at bounding box center [851, 111] width 66 height 37
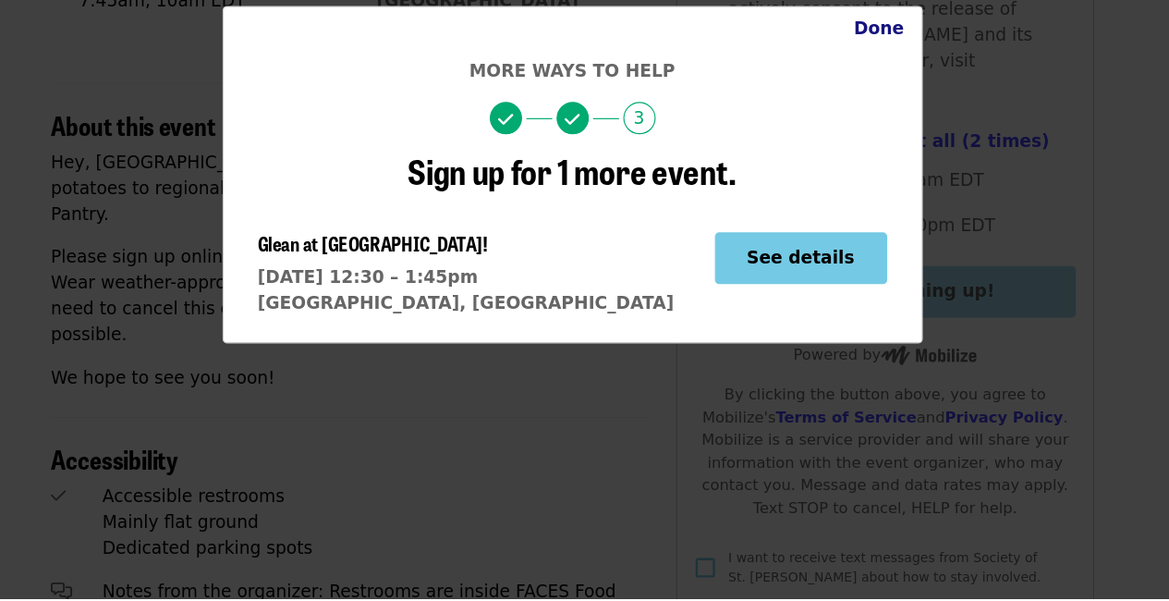
click at [849, 119] on button "Done" at bounding box center [847, 111] width 73 height 37
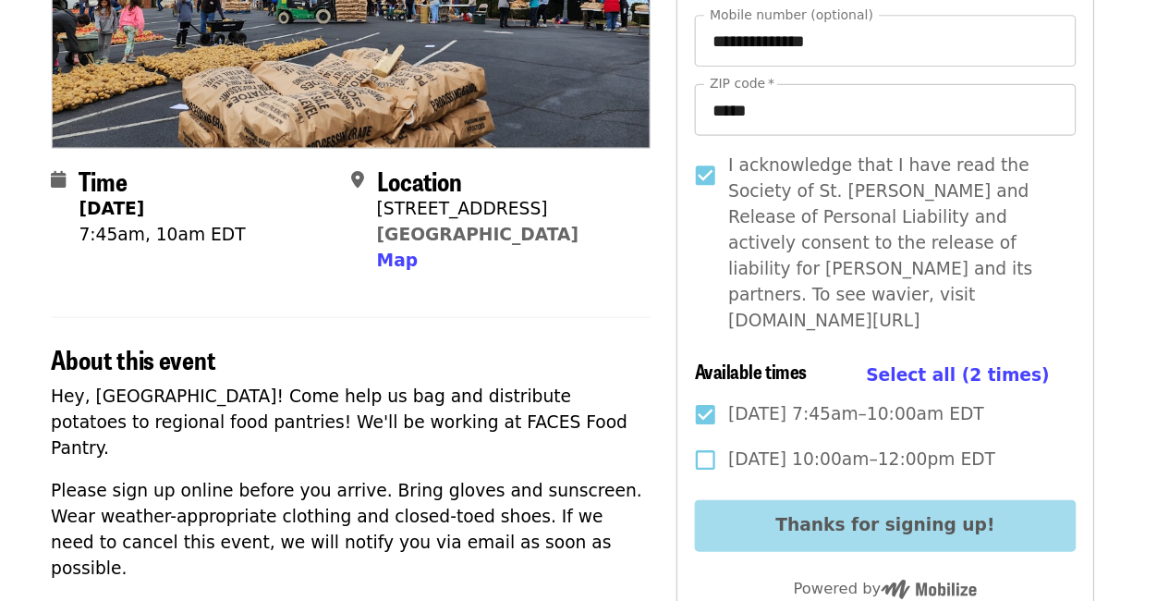
scroll to position [316, 0]
